Goal: Transaction & Acquisition: Purchase product/service

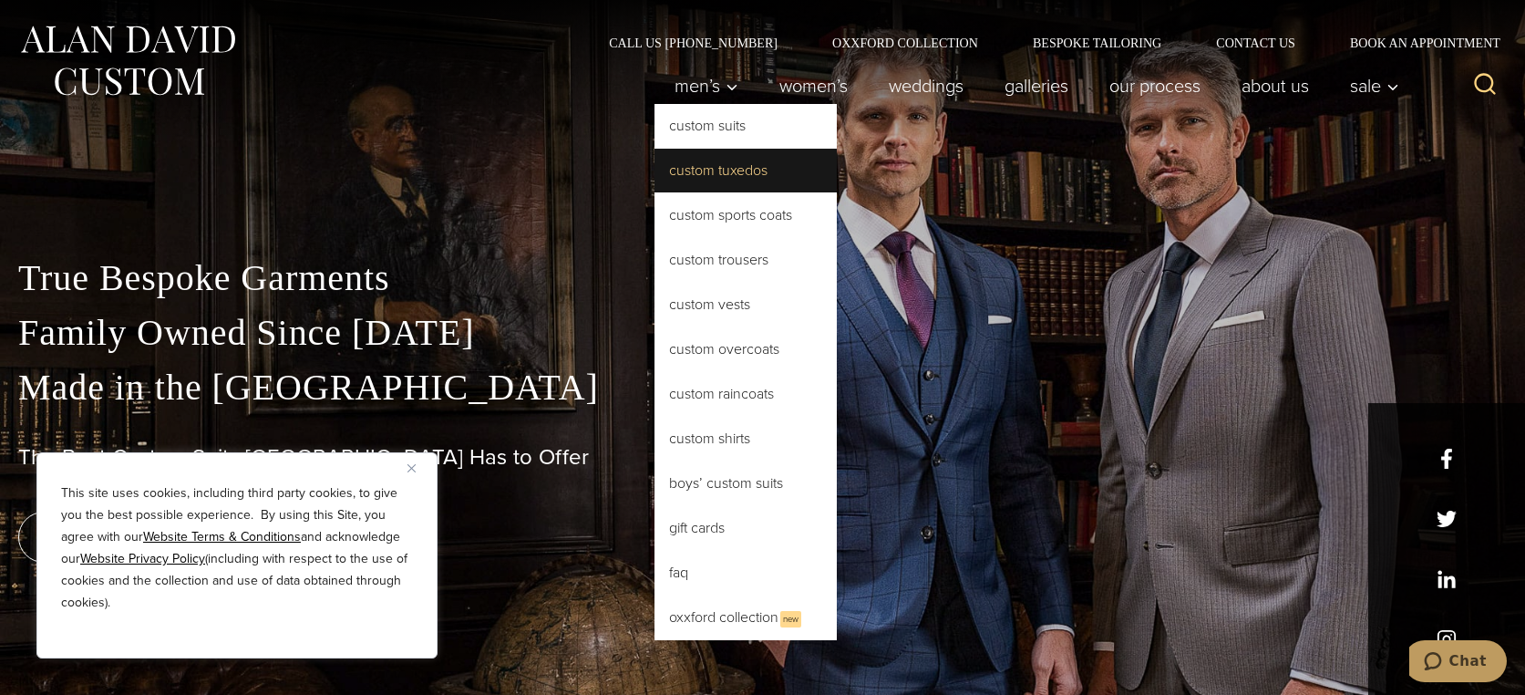
click at [722, 168] on link "Custom Tuxedos" at bounding box center [746, 171] width 182 height 44
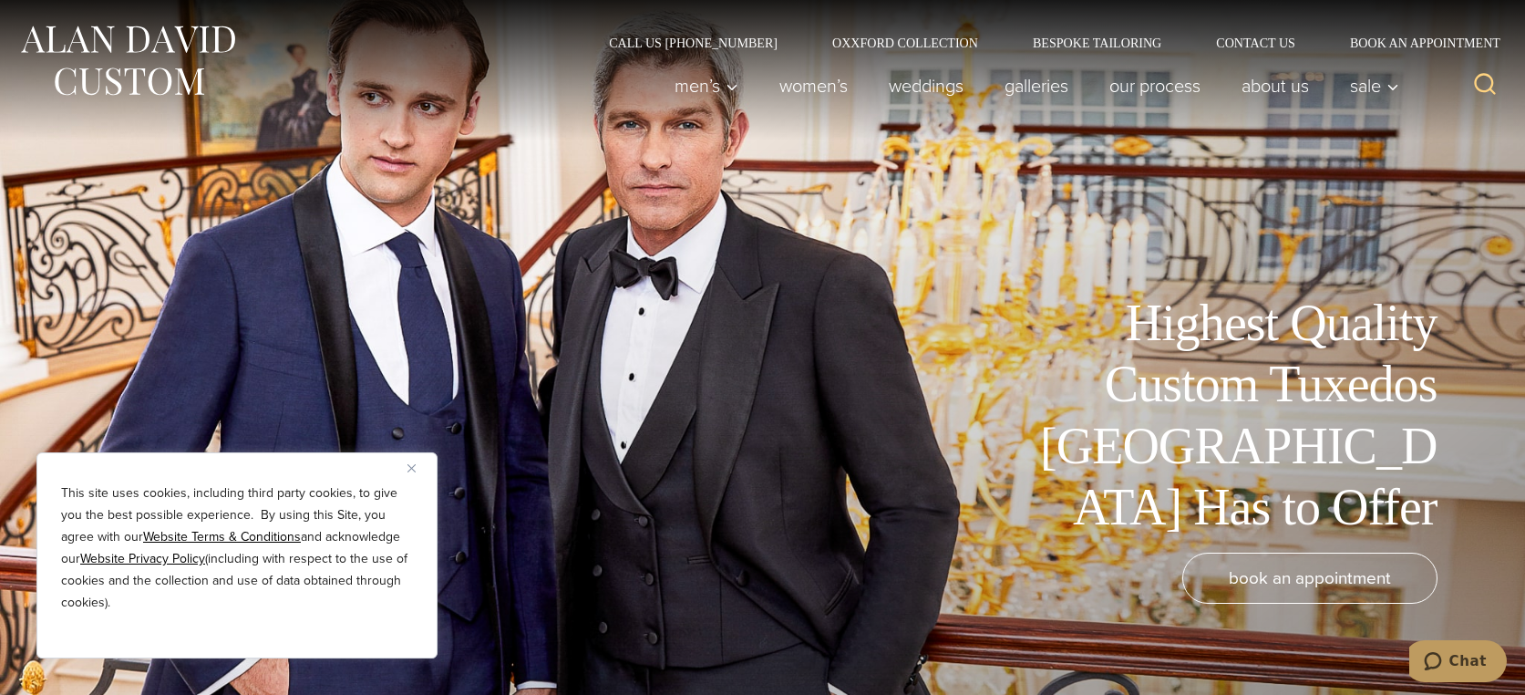
click at [412, 471] on img "Close" at bounding box center [412, 468] width 8 height 8
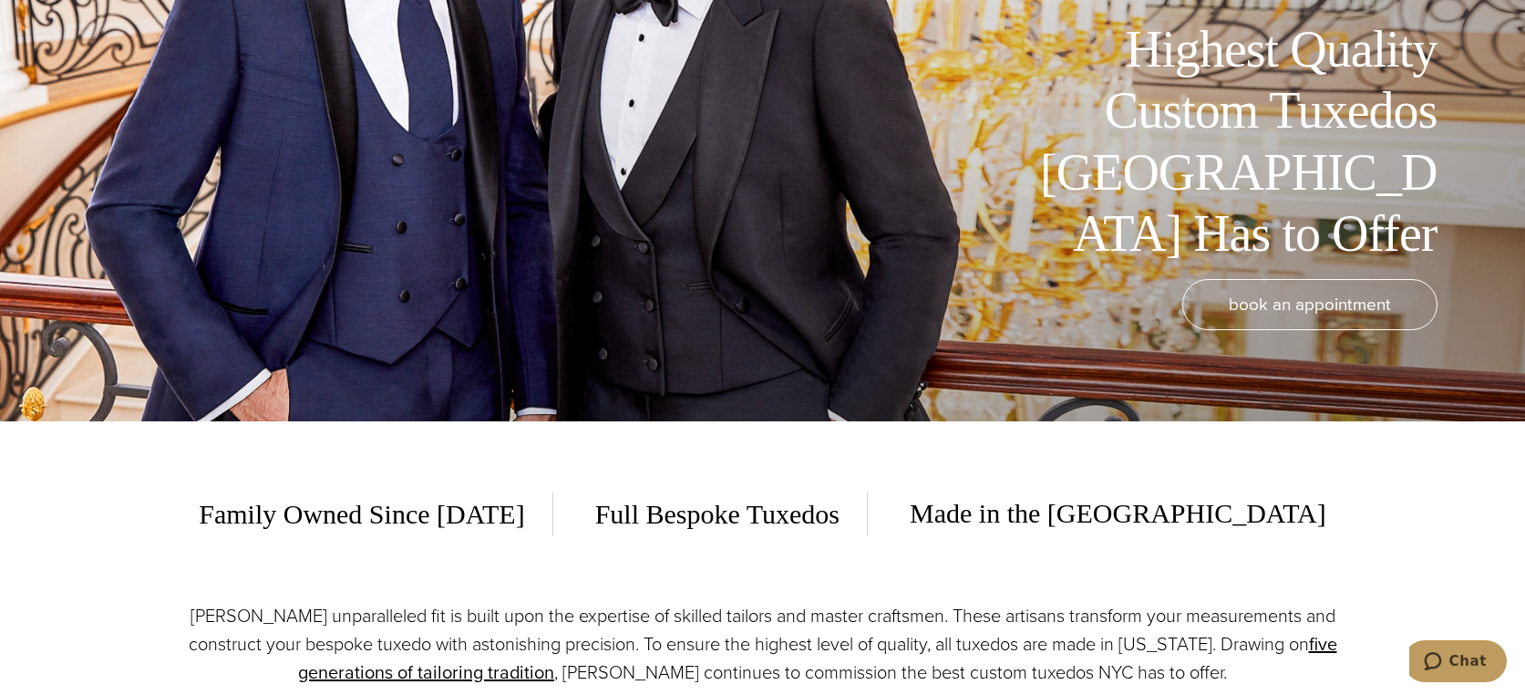
scroll to position [456, 0]
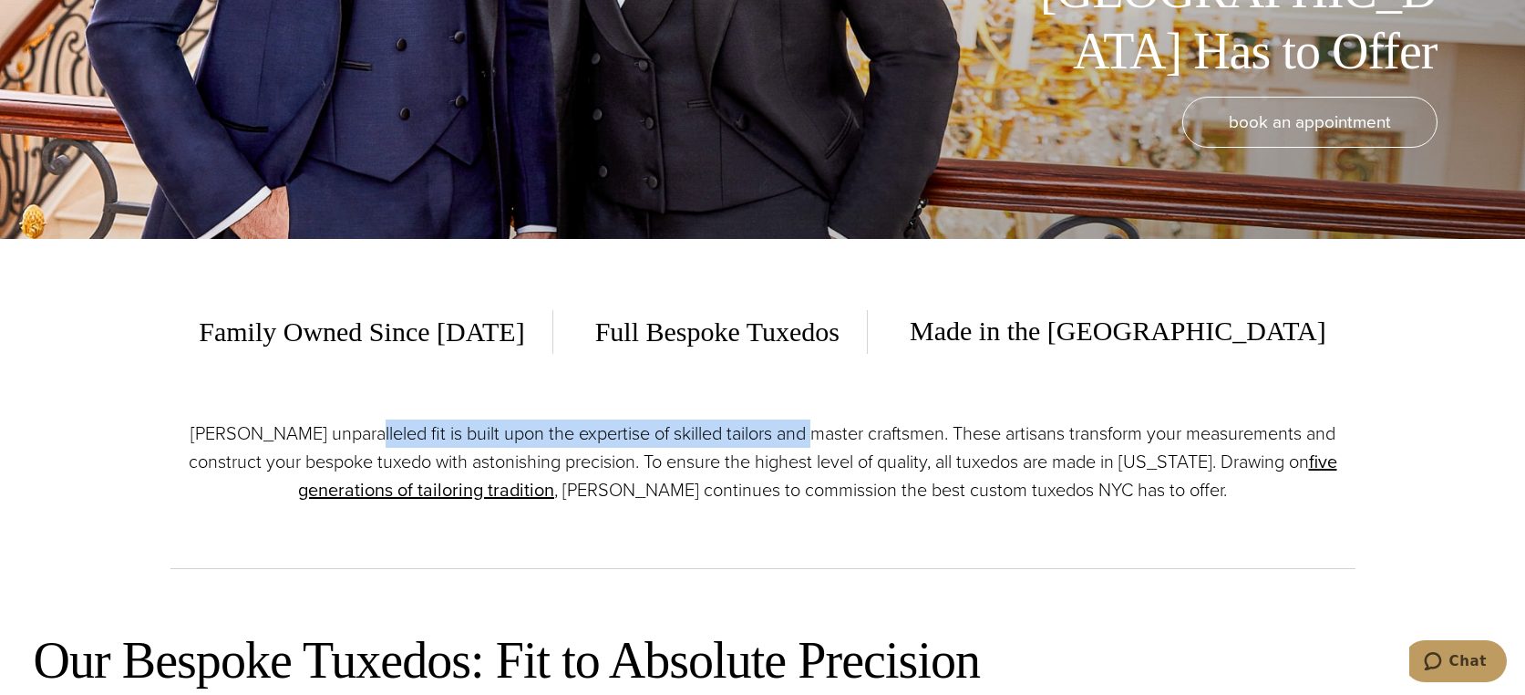
drag, startPoint x: 360, startPoint y: 439, endPoint x: 800, endPoint y: 436, distance: 440.4
click at [800, 436] on p "[PERSON_NAME] unparalleled fit is built upon the expertise of skilled tailors a…" at bounding box center [762, 461] width 1185 height 85
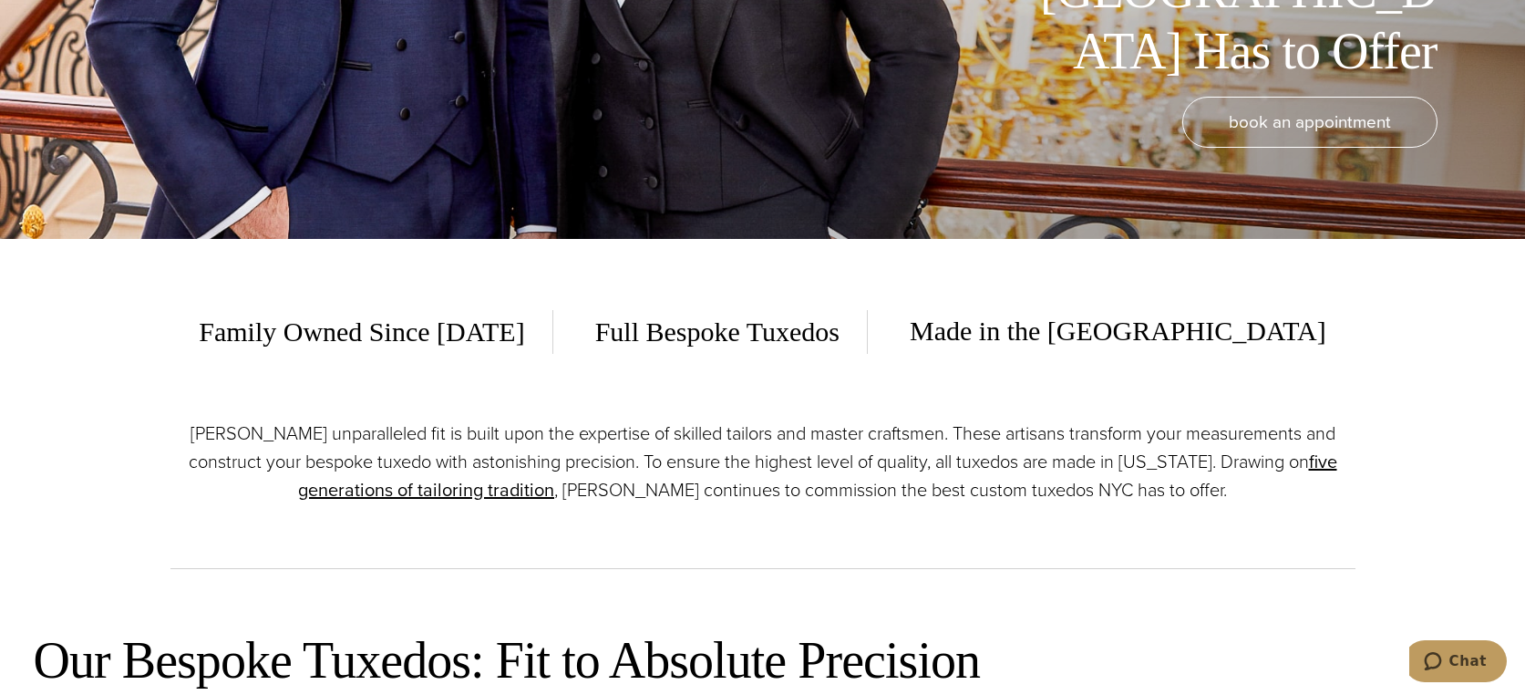
drag, startPoint x: 800, startPoint y: 436, endPoint x: 848, endPoint y: 494, distance: 75.2
click at [848, 494] on p "[PERSON_NAME] unparalleled fit is built upon the expertise of skilled tailors a…" at bounding box center [762, 461] width 1185 height 85
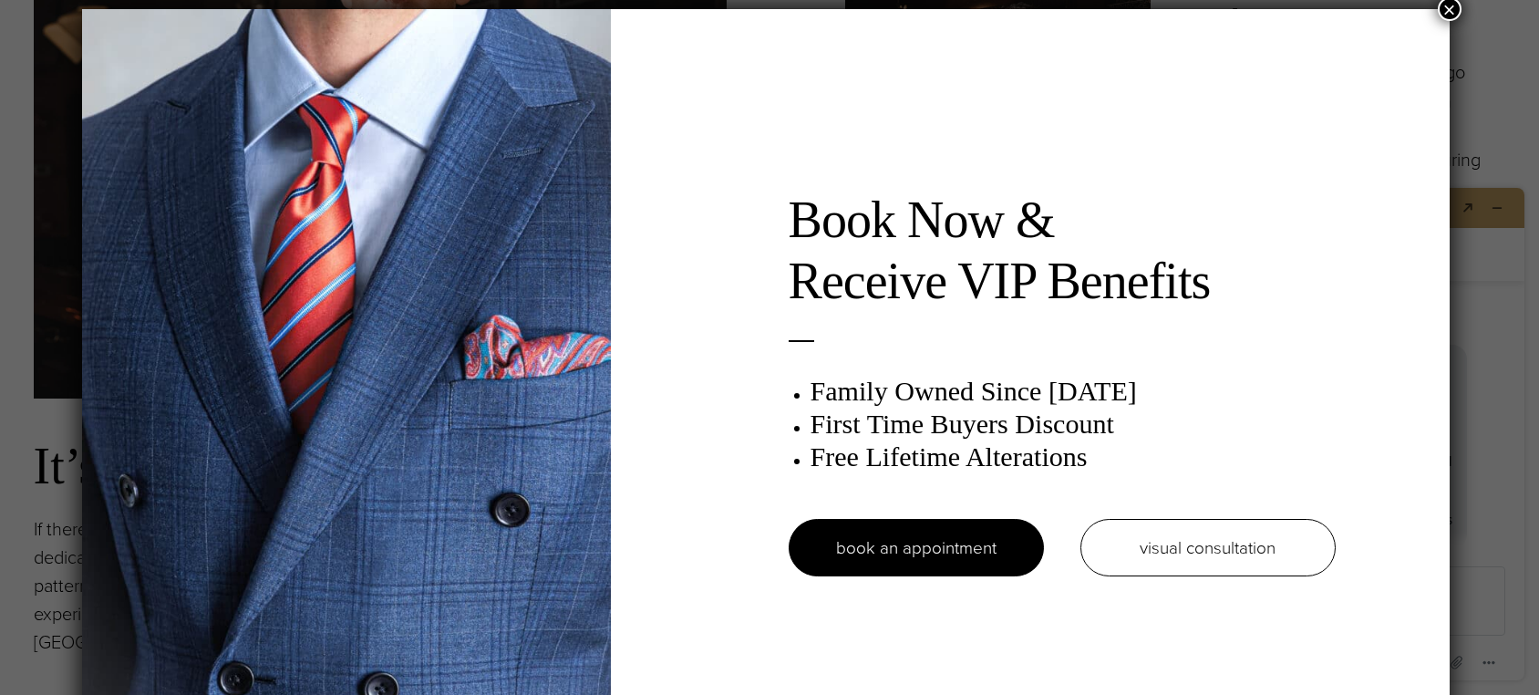
scroll to position [9, 0]
